Goal: Transaction & Acquisition: Purchase product/service

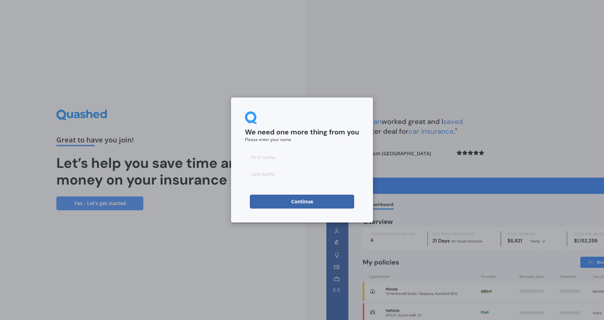
click at [251, 156] on input at bounding box center [302, 157] width 114 height 14
type input "Carmel"
type input "[PERSON_NAME]"
click at [301, 203] on button "Continue" at bounding box center [302, 202] width 104 height 14
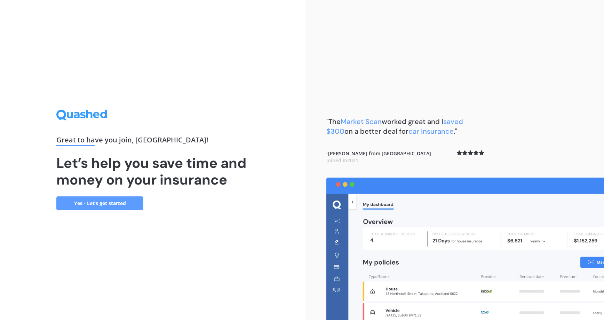
click at [87, 203] on link "Yes - Let’s get started" at bounding box center [99, 203] width 87 height 14
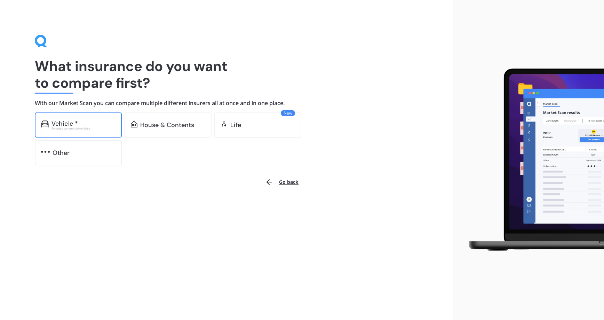
click at [57, 124] on div "Vehicle *" at bounding box center [65, 123] width 26 height 7
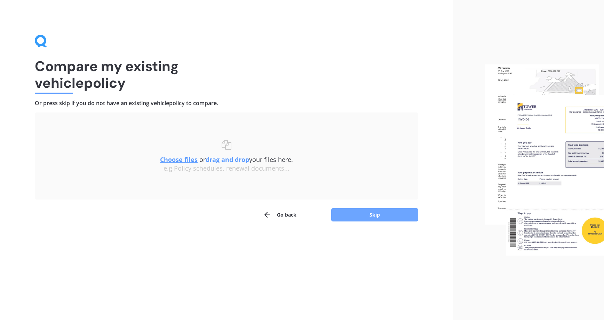
click at [373, 216] on button "Skip" at bounding box center [374, 214] width 87 height 13
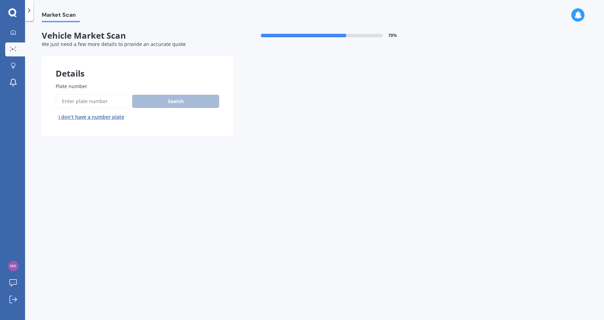
click at [70, 103] on input "Plate number" at bounding box center [93, 101] width 74 height 15
type input "plb769"
click at [178, 101] on button "Search" at bounding box center [175, 101] width 87 height 13
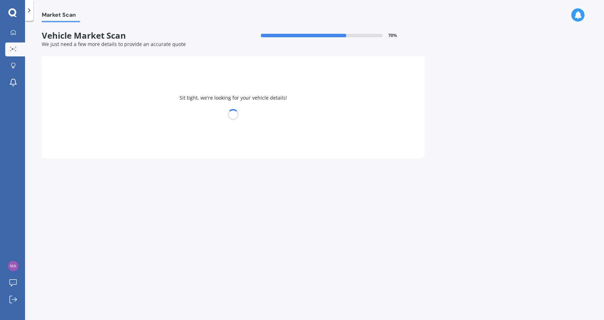
select select "TESLA"
select select "Y"
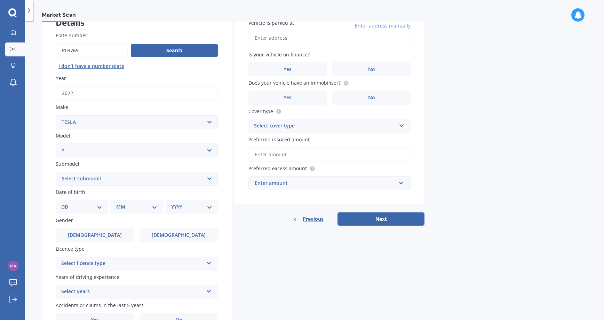
scroll to position [53, 0]
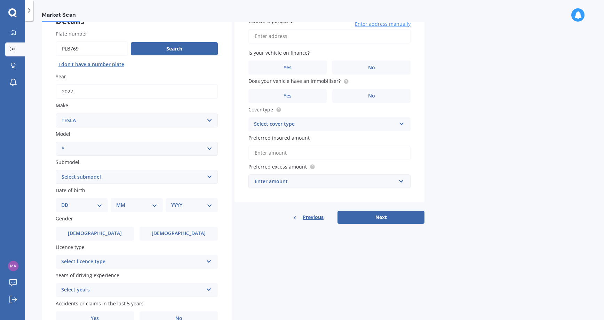
click at [209, 177] on select "Select submodel EV" at bounding box center [137, 177] width 162 height 14
select select "EV"
click at [56, 170] on select "Select submodel EV" at bounding box center [137, 177] width 162 height 14
click at [100, 204] on select "DD 01 02 03 04 05 06 07 08 09 10 11 12 13 14 15 16 17 18 19 20 21 22 23 24 25 2…" at bounding box center [81, 205] width 41 height 8
select select "16"
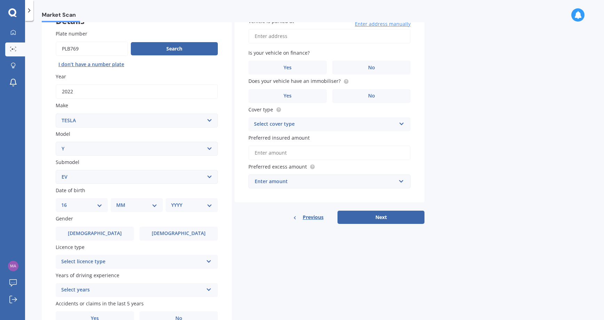
click at [67, 201] on select "DD 01 02 03 04 05 06 07 08 09 10 11 12 13 14 15 16 17 18 19 20 21 22 23 24 25 2…" at bounding box center [81, 205] width 41 height 8
click at [155, 205] on select "MM 01 02 03 04 05 06 07 08 09 10 11 12" at bounding box center [138, 205] width 38 height 8
select select "09"
click at [119, 201] on select "MM 01 02 03 04 05 06 07 08 09 10 11 12" at bounding box center [138, 205] width 38 height 8
click at [207, 206] on select "YYYY 2025 2024 2023 2022 2021 2020 2019 2018 2017 2016 2015 2014 2013 2012 2011…" at bounding box center [190, 205] width 38 height 8
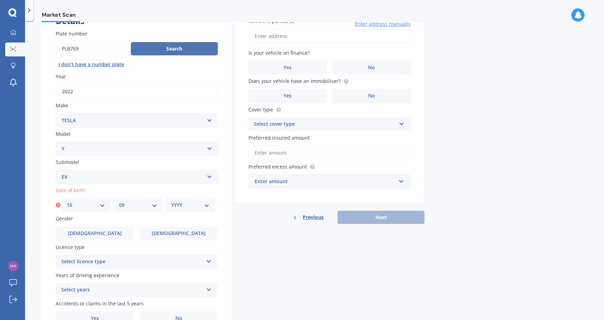
click at [210, 42] on button "Search" at bounding box center [174, 48] width 87 height 13
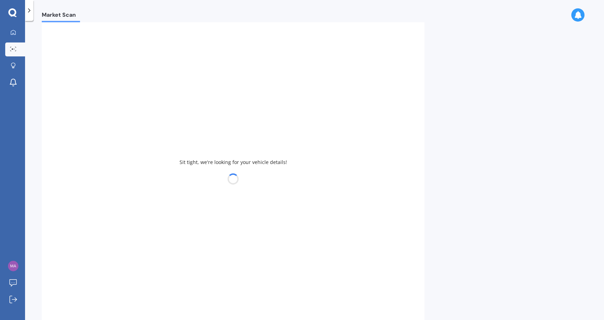
select select
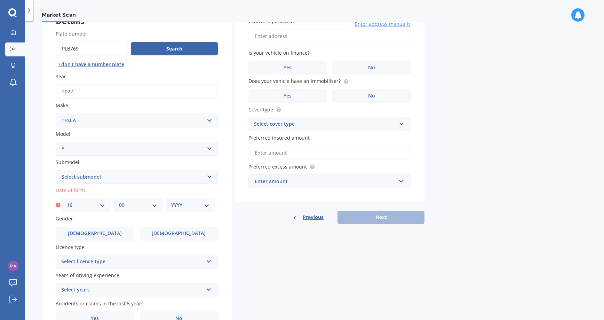
click at [209, 208] on select "YYYY 2025 2024 2023 2022 2021 2020 2019 2018 2017 2016 2015 2014 2013 2012 2011…" at bounding box center [190, 205] width 38 height 8
select select "1958"
click at [171, 201] on select "YYYY 2025 2024 2023 2022 2021 2020 2019 2018 2017 2016 2015 2014 2013 2012 2011…" at bounding box center [190, 205] width 38 height 8
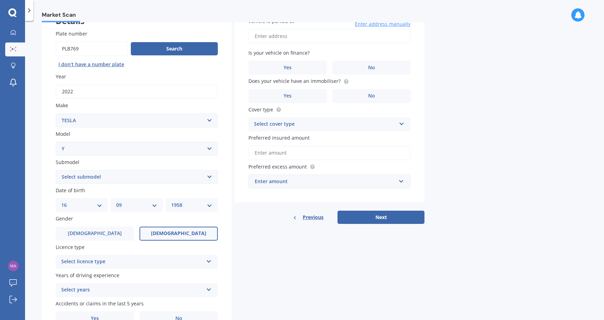
click at [198, 232] on label "Female" at bounding box center [179, 234] width 78 height 14
click at [0, 0] on input "Female" at bounding box center [0, 0] width 0 height 0
click at [209, 261] on icon at bounding box center [209, 260] width 6 height 5
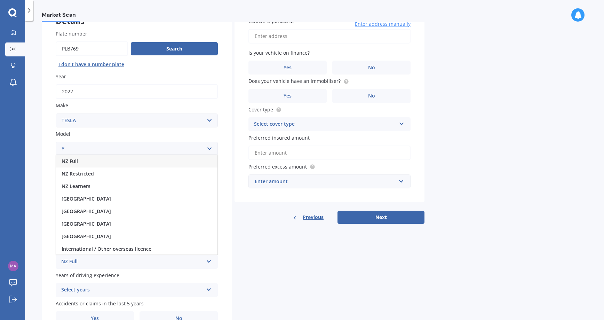
click at [85, 161] on div "NZ Full" at bounding box center [137, 161] width 162 height 13
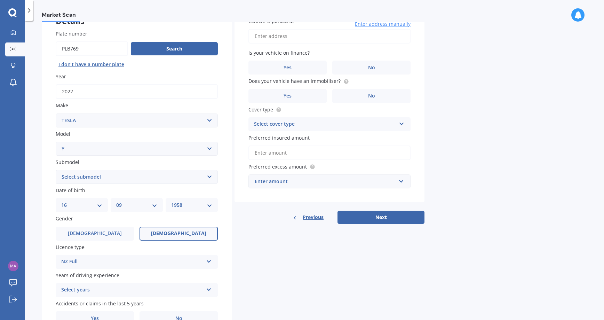
click at [209, 291] on icon at bounding box center [209, 288] width 6 height 5
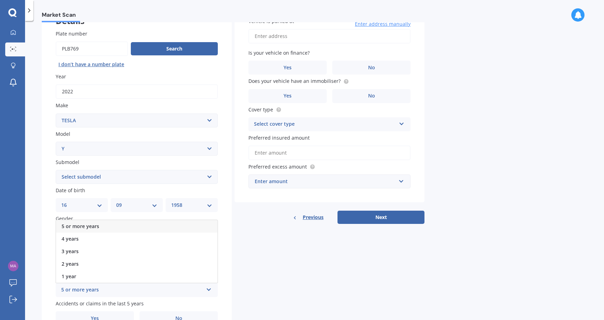
click at [102, 225] on div "5 or more years" at bounding box center [137, 226] width 162 height 13
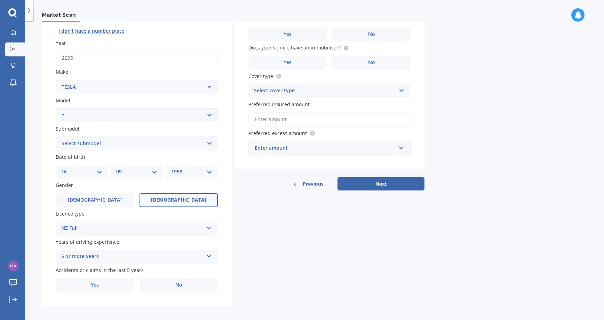
scroll to position [90, 0]
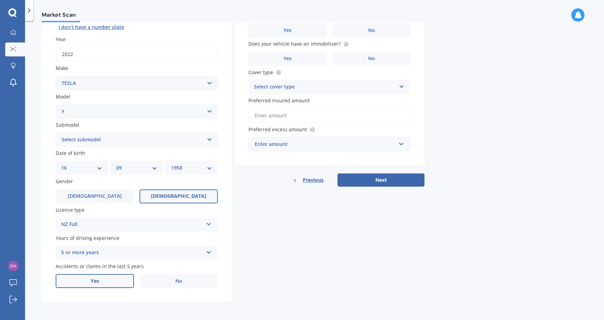
click at [91, 282] on span "Yes" at bounding box center [95, 281] width 8 height 6
click at [0, 0] on input "Yes" at bounding box center [0, 0] width 0 height 0
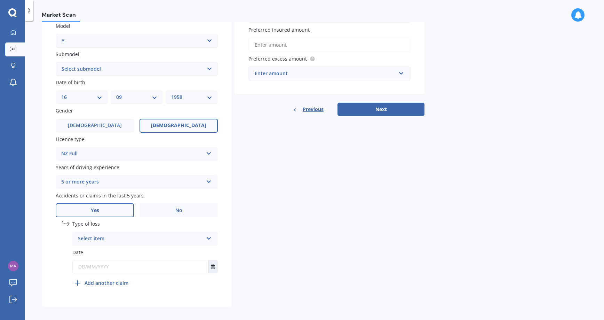
scroll to position [165, 0]
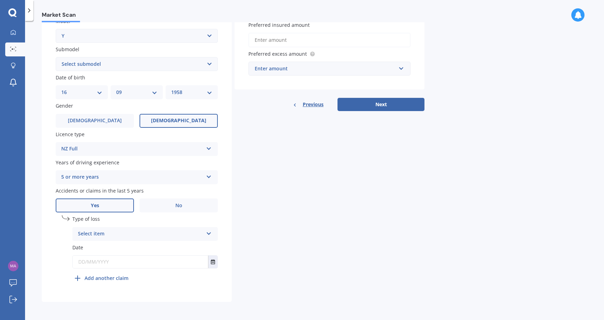
click at [211, 234] on icon at bounding box center [209, 232] width 6 height 5
